Goal: Find specific page/section

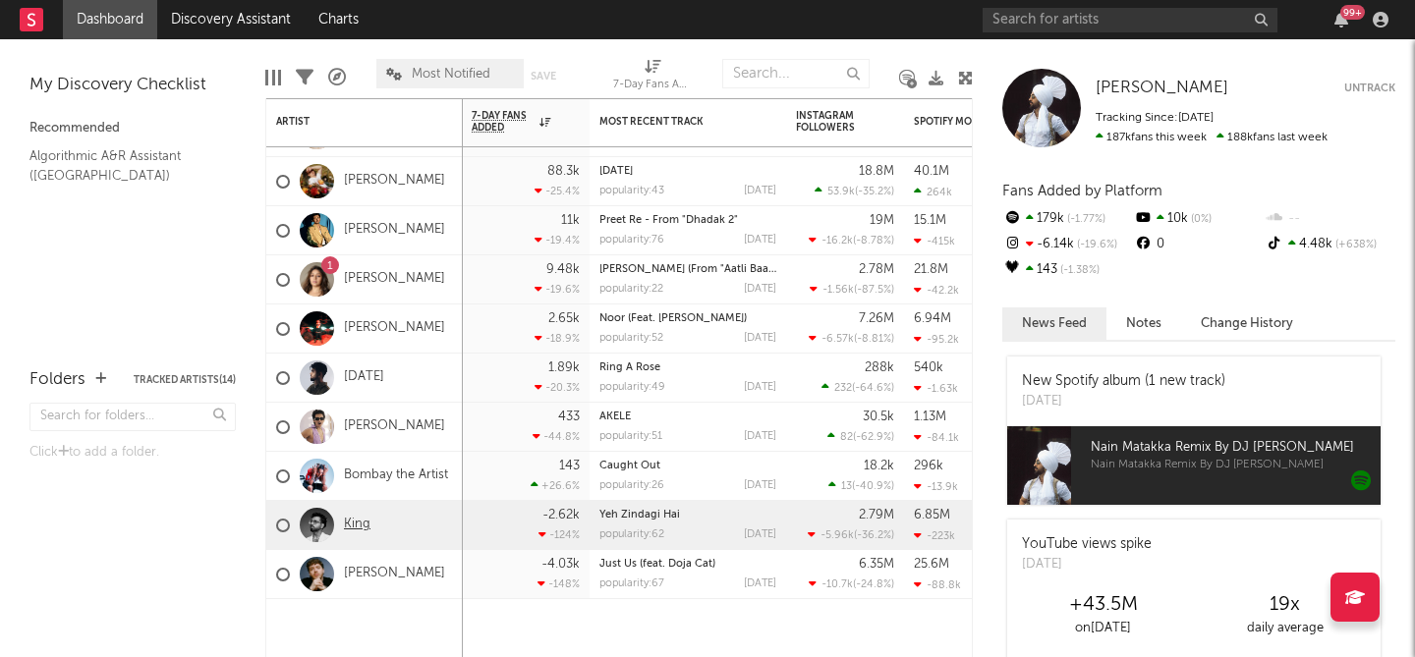
click at [360, 529] on link "King" at bounding box center [357, 525] width 27 height 17
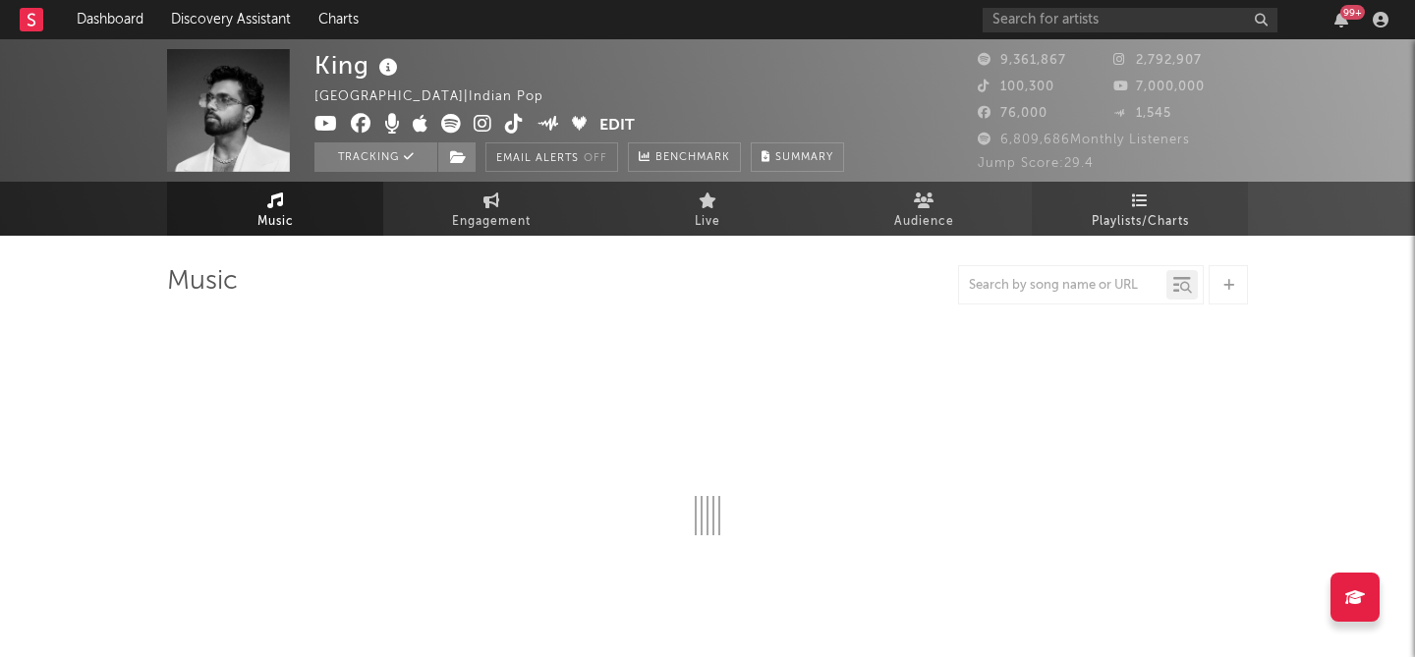
click at [1137, 222] on span "Playlists/Charts" at bounding box center [1140, 222] width 97 height 24
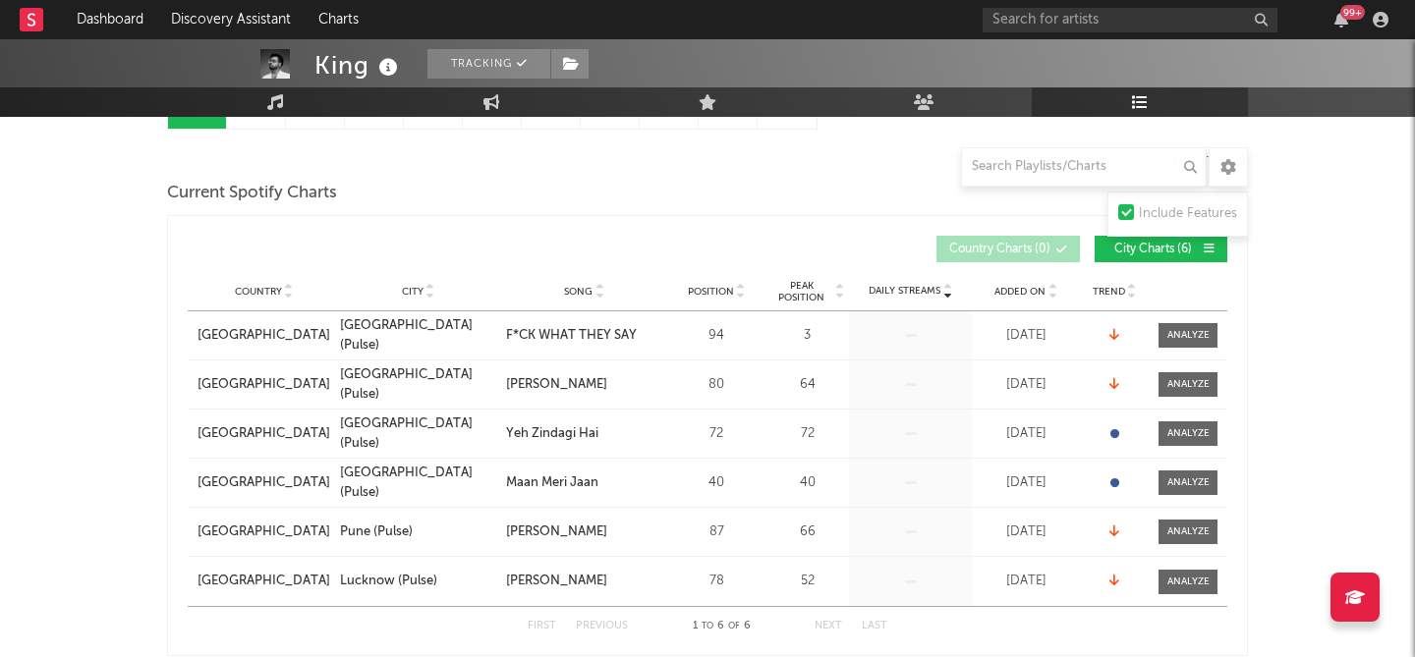
scroll to position [237, 0]
